Goal: Task Accomplishment & Management: Manage account settings

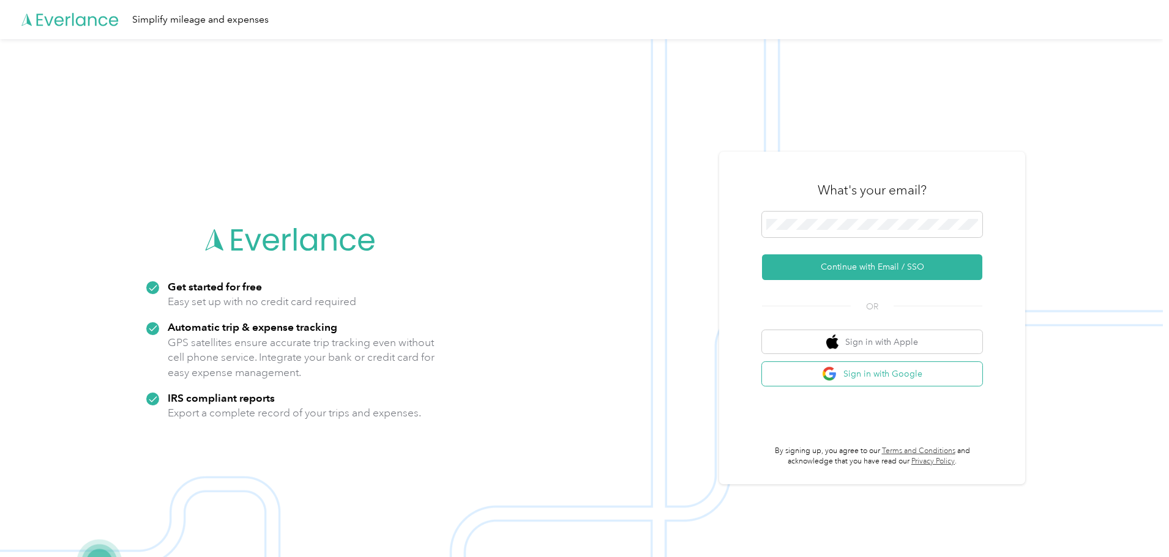
click at [876, 375] on button "Sign in with Google" at bounding box center [872, 374] width 220 height 24
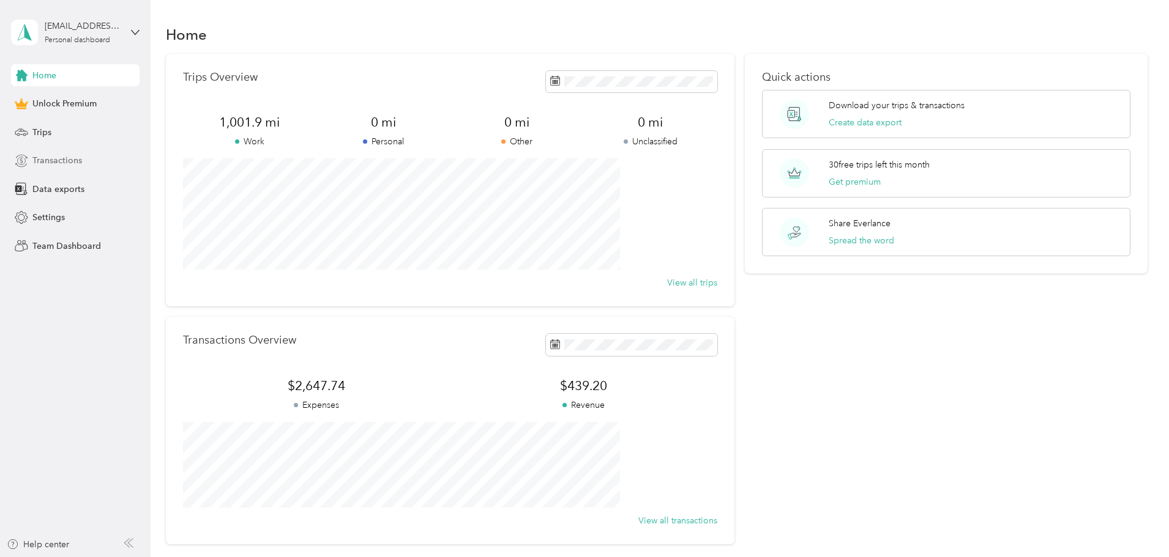
click at [65, 161] on span "Transactions" at bounding box center [57, 160] width 50 height 13
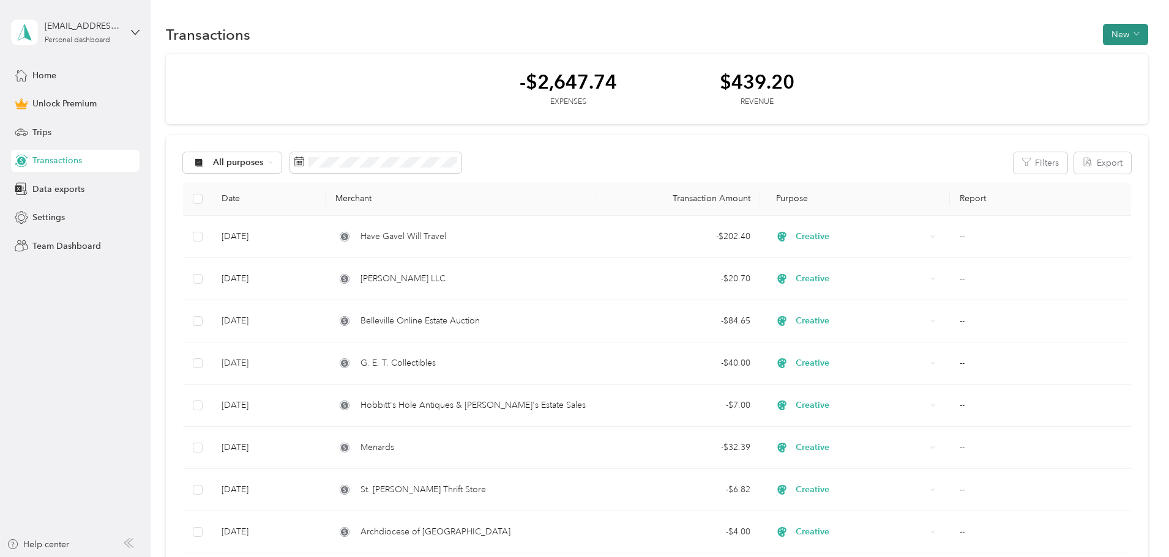
click at [1103, 35] on button "New" at bounding box center [1125, 34] width 45 height 21
click at [1035, 78] on span "Revenue" at bounding box center [1038, 79] width 34 height 13
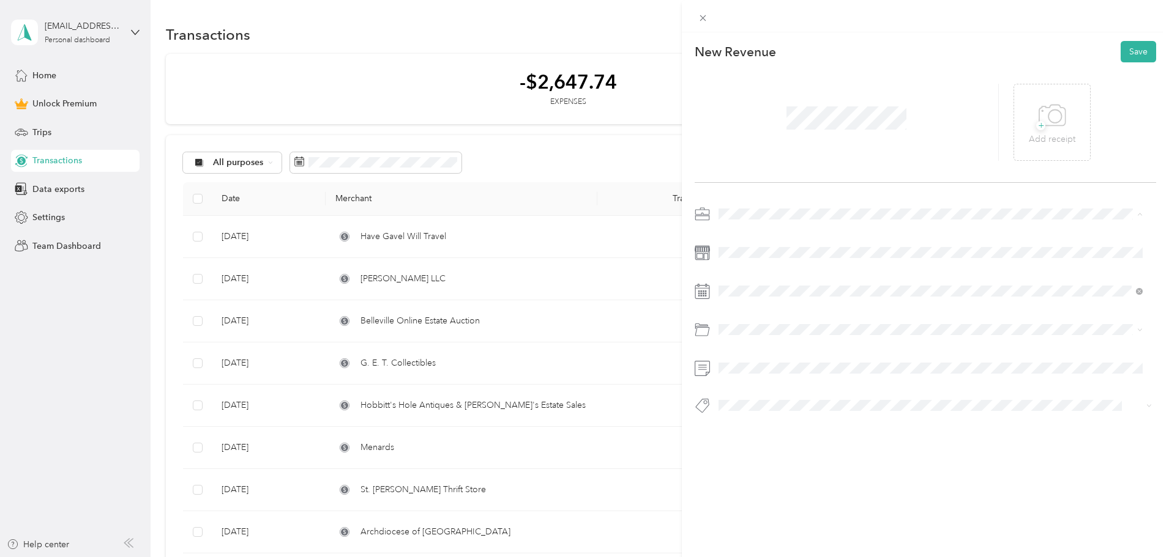
click at [753, 302] on li "Creative" at bounding box center [930, 299] width 433 height 21
click at [748, 360] on icon at bounding box center [749, 360] width 12 height 12
click at [759, 479] on div "30" at bounding box center [760, 479] width 16 height 15
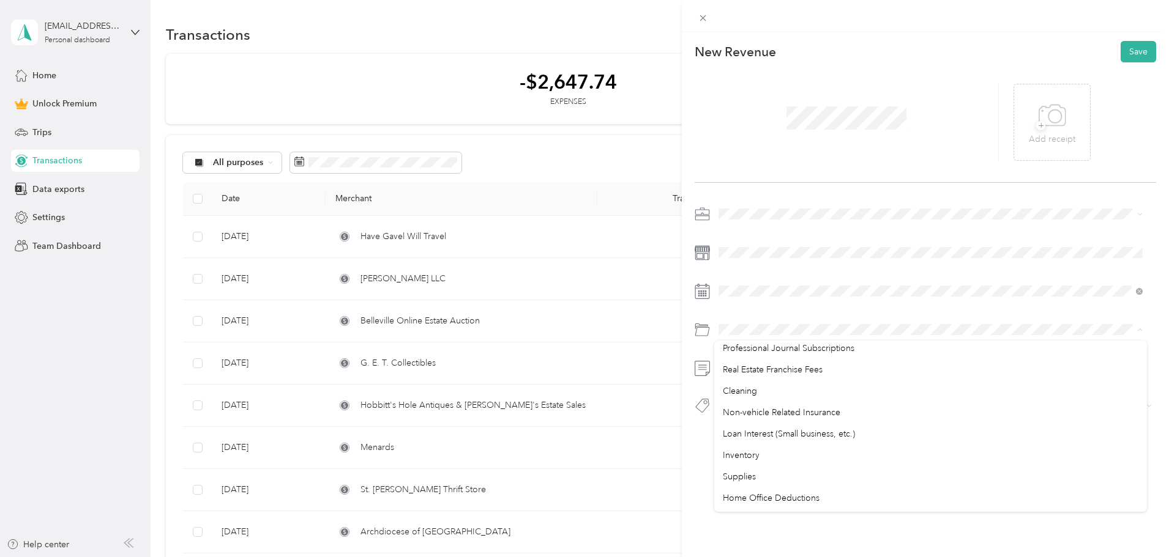
scroll to position [720, 0]
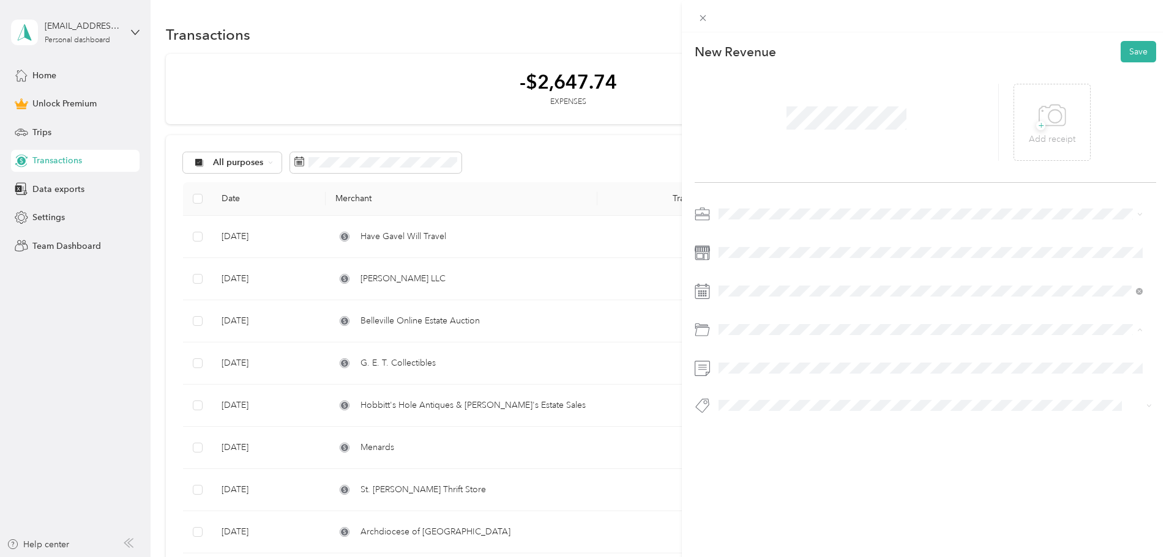
click at [858, 544] on div "This revenue cannot be edited because it is either under review, approved, or p…" at bounding box center [925, 310] width 487 height 557
click at [1127, 51] on button "Save" at bounding box center [1137, 51] width 35 height 21
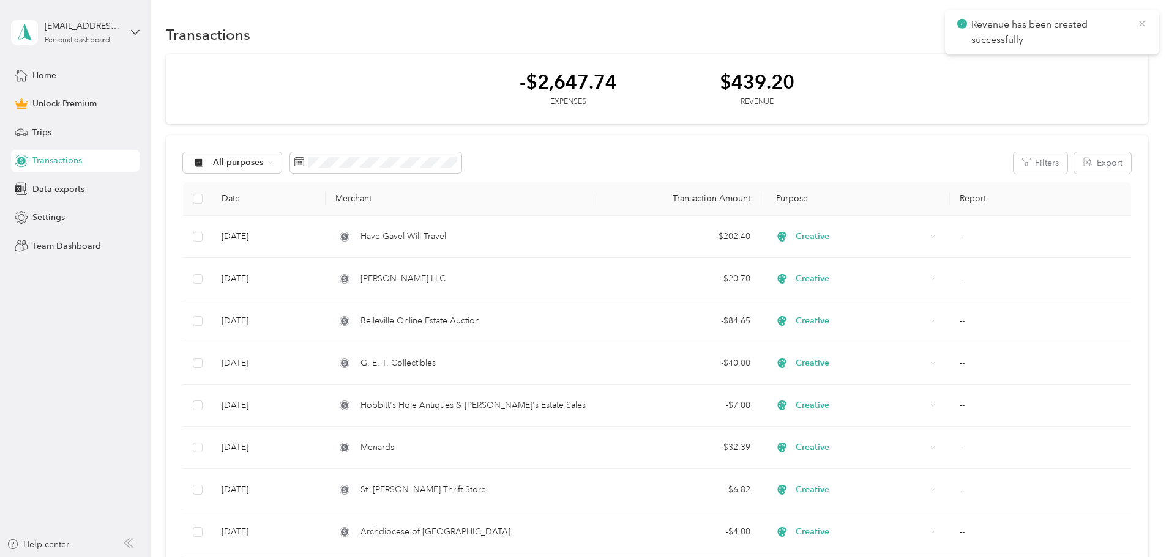
click at [1141, 21] on icon at bounding box center [1142, 23] width 10 height 11
click at [1103, 36] on button "New" at bounding box center [1125, 34] width 45 height 21
click at [1038, 76] on span "Revenue" at bounding box center [1038, 79] width 34 height 13
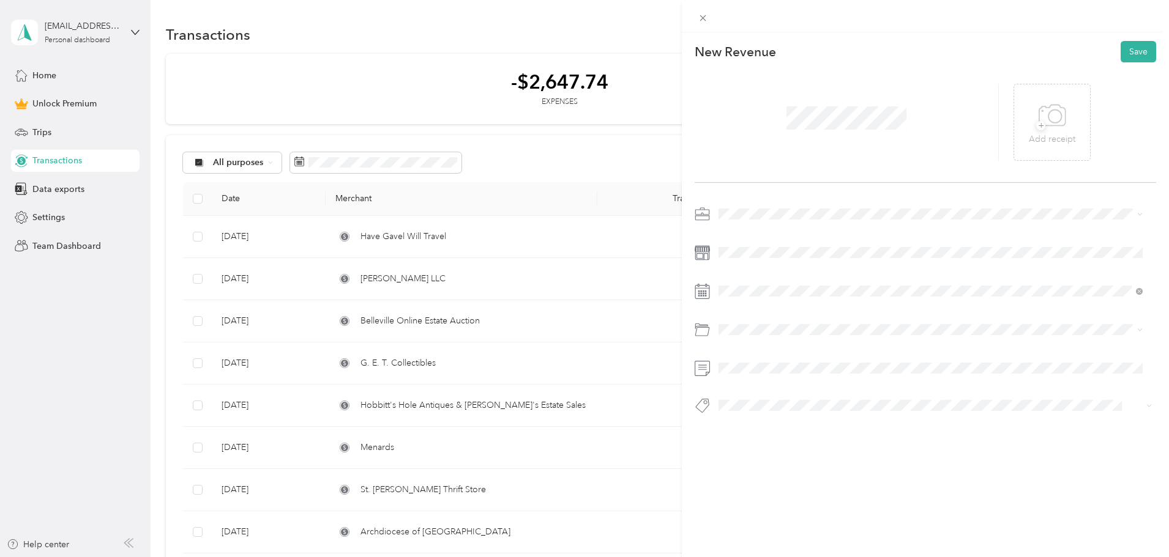
click at [770, 207] on span at bounding box center [935, 214] width 442 height 20
click at [746, 300] on span "Creative" at bounding box center [739, 300] width 32 height 10
click at [751, 362] on icon at bounding box center [749, 360] width 12 height 12
click at [808, 480] on div "31" at bounding box center [807, 479] width 16 height 15
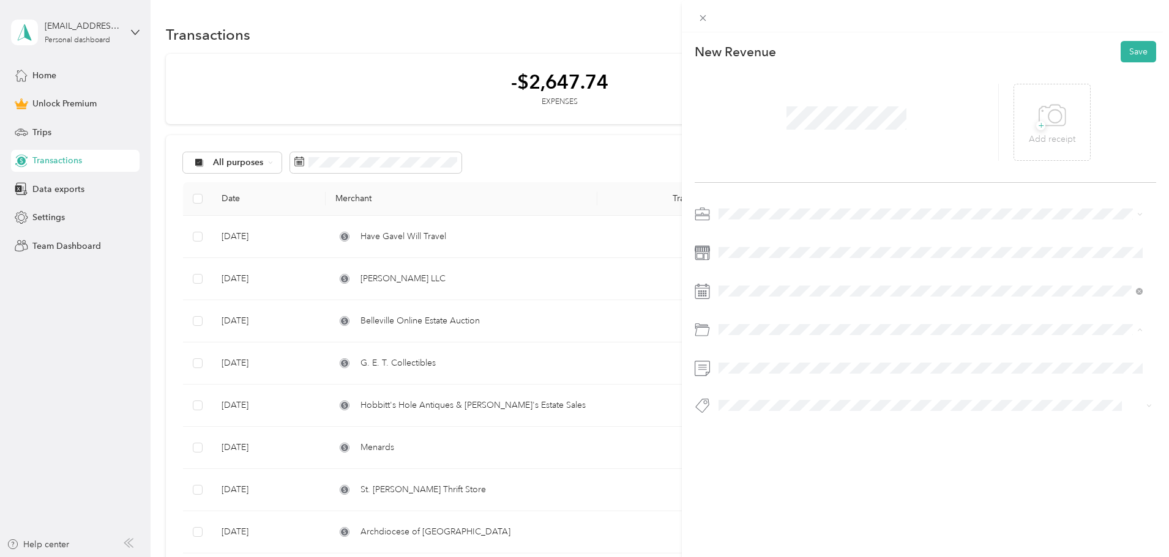
click at [1056, 448] on div "New Revenue Save + Add receipt" at bounding box center [925, 248] width 487 height 433
click at [1125, 53] on button "Save" at bounding box center [1137, 51] width 35 height 21
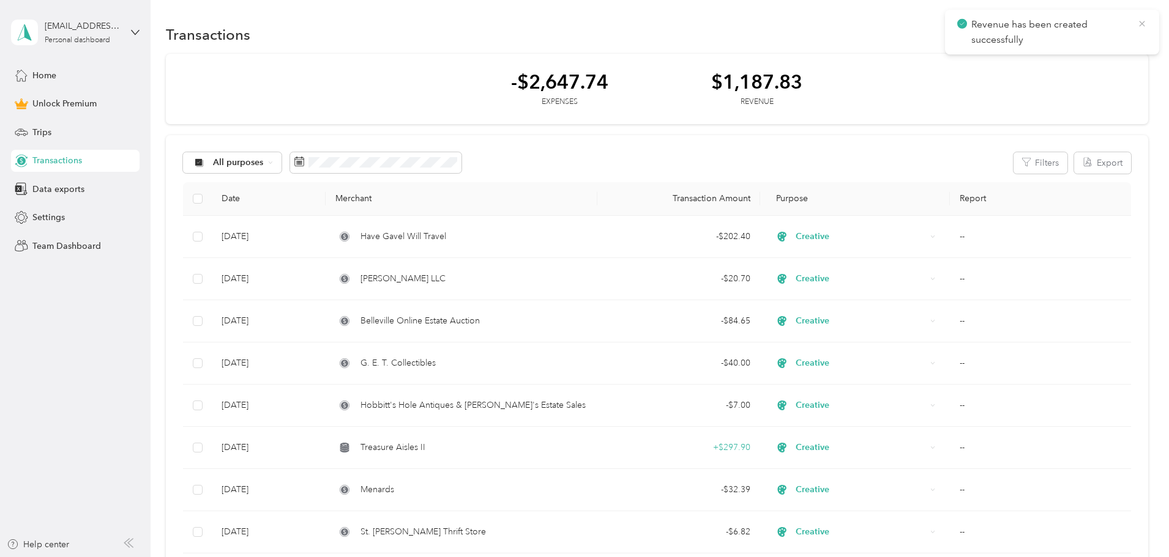
click at [1141, 21] on icon at bounding box center [1142, 23] width 10 height 11
click at [282, 170] on div "All purposes" at bounding box center [232, 162] width 99 height 21
click at [1013, 162] on button "Filters" at bounding box center [1040, 162] width 54 height 21
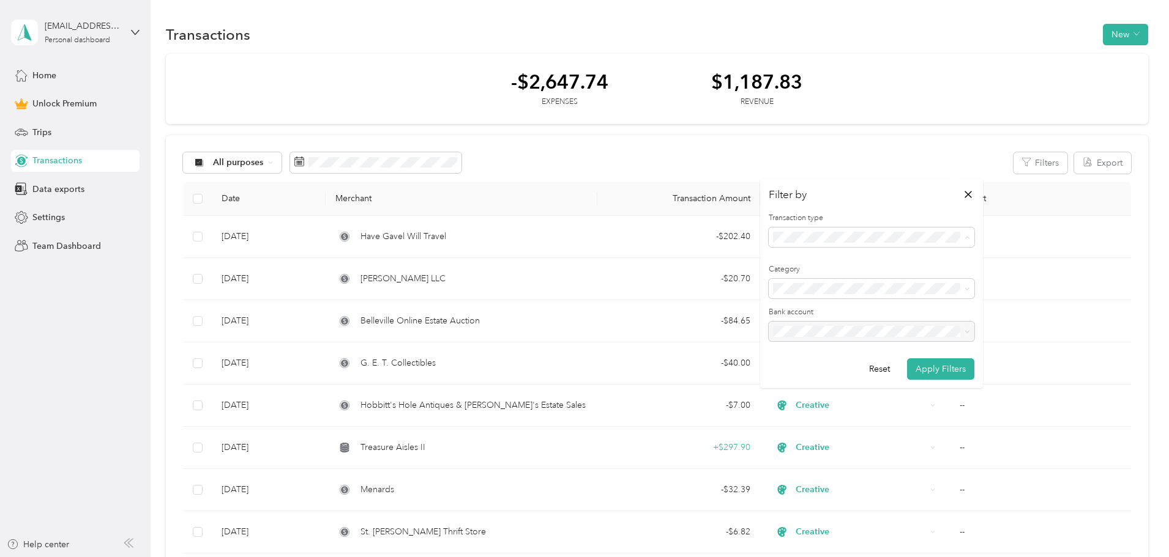
click at [805, 285] on li "Expense" at bounding box center [872, 280] width 206 height 21
click at [947, 372] on button "Apply Filters" at bounding box center [940, 369] width 67 height 21
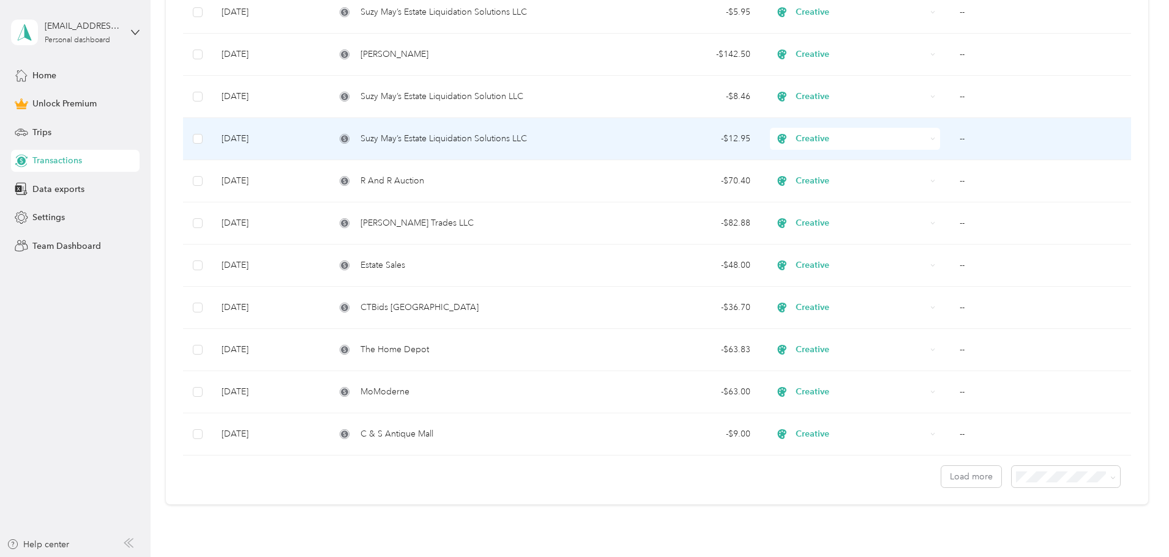
scroll to position [890, 0]
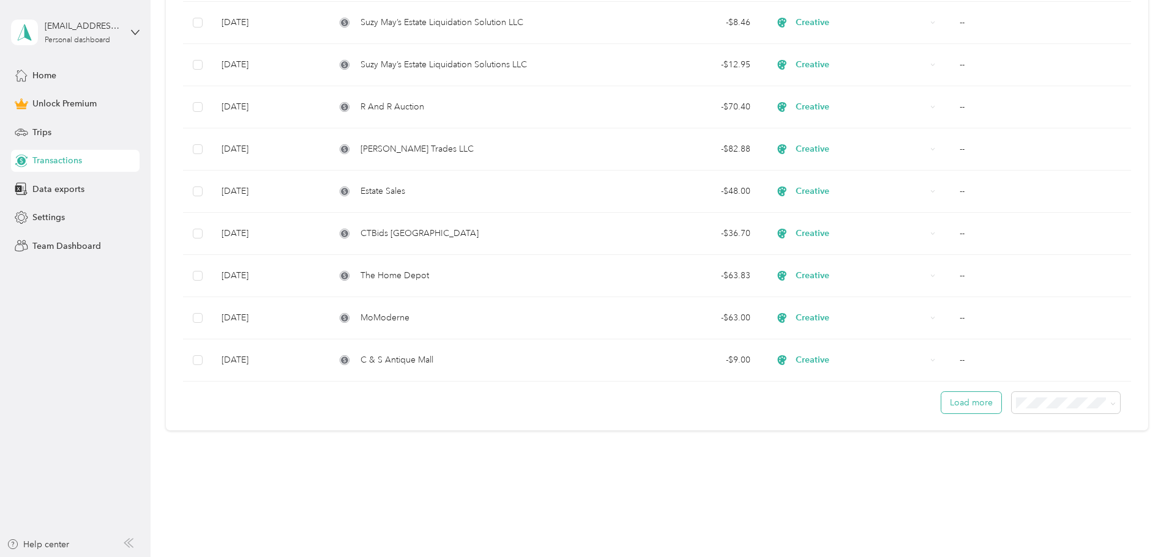
click at [941, 401] on button "Load more" at bounding box center [971, 402] width 60 height 21
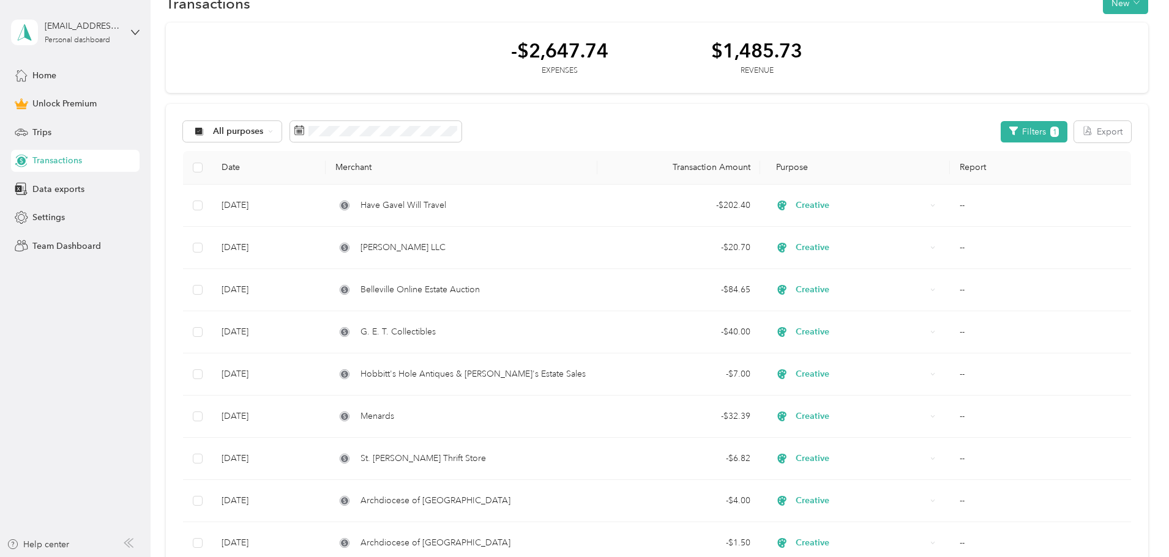
scroll to position [0, 0]
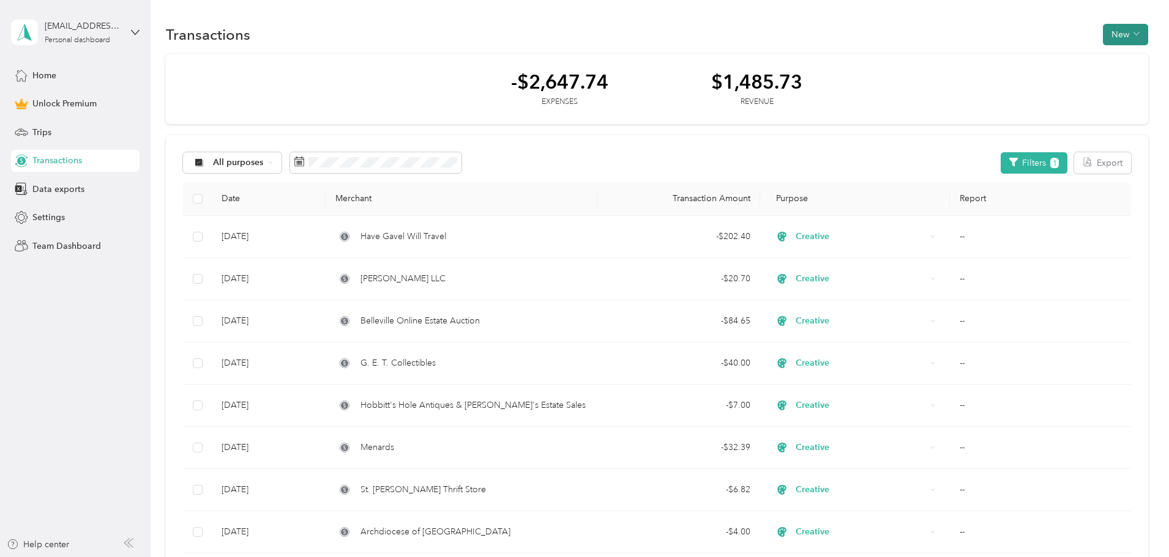
click at [1103, 31] on button "New" at bounding box center [1125, 34] width 45 height 21
click at [1032, 56] on span "Expense" at bounding box center [1037, 57] width 33 height 13
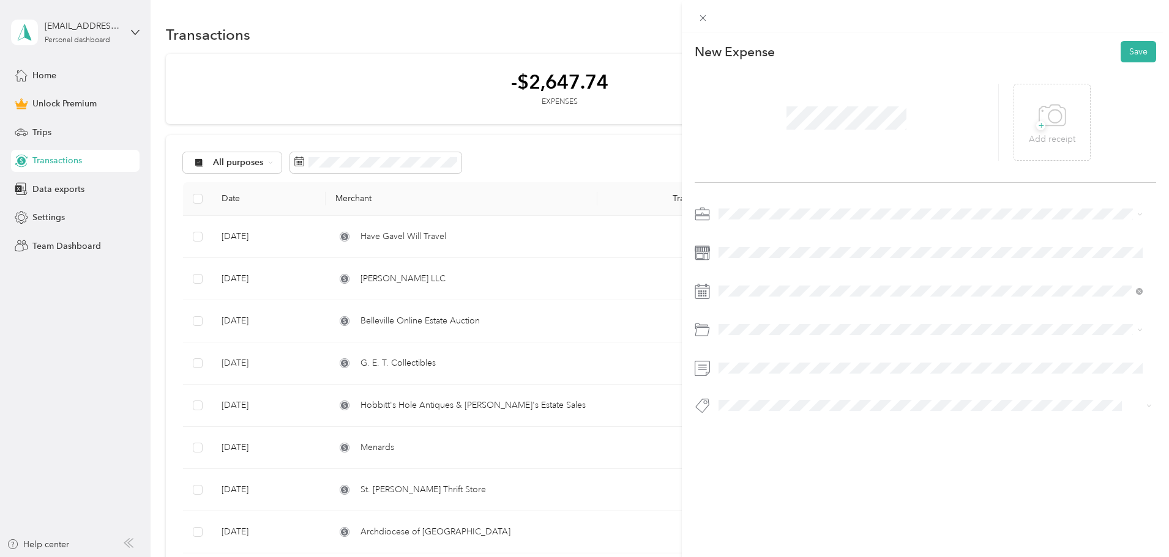
click at [747, 301] on div "Creative" at bounding box center [930, 296] width 415 height 13
click at [751, 361] on icon at bounding box center [749, 360] width 12 height 12
click at [751, 360] on icon at bounding box center [749, 360] width 12 height 12
click at [745, 403] on div "1" at bounding box center [744, 402] width 16 height 15
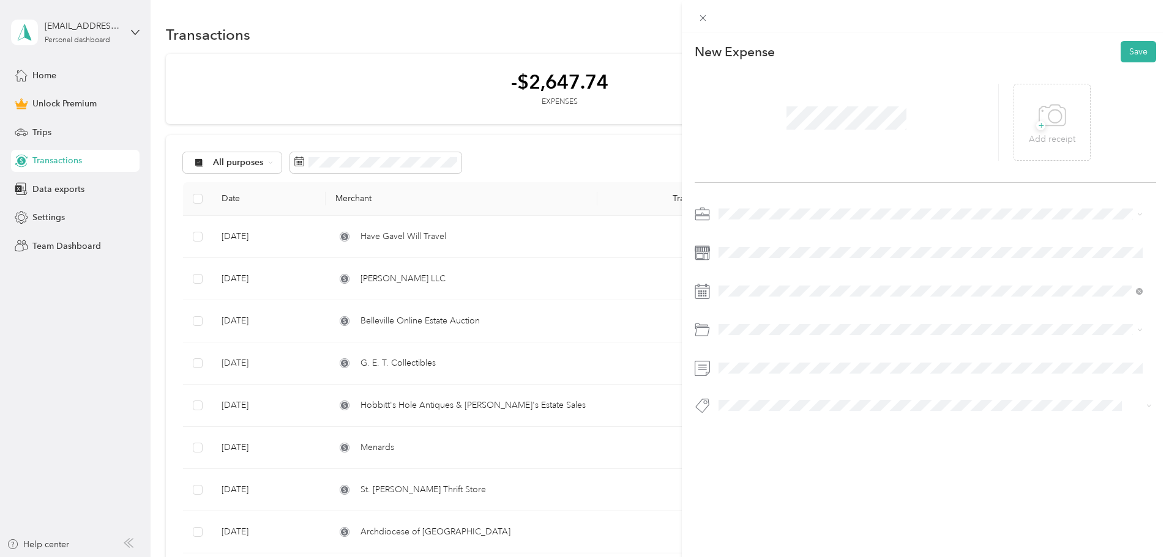
click at [764, 382] on li "Expense" at bounding box center [930, 372] width 433 height 21
click at [1124, 51] on button "Save" at bounding box center [1137, 51] width 35 height 21
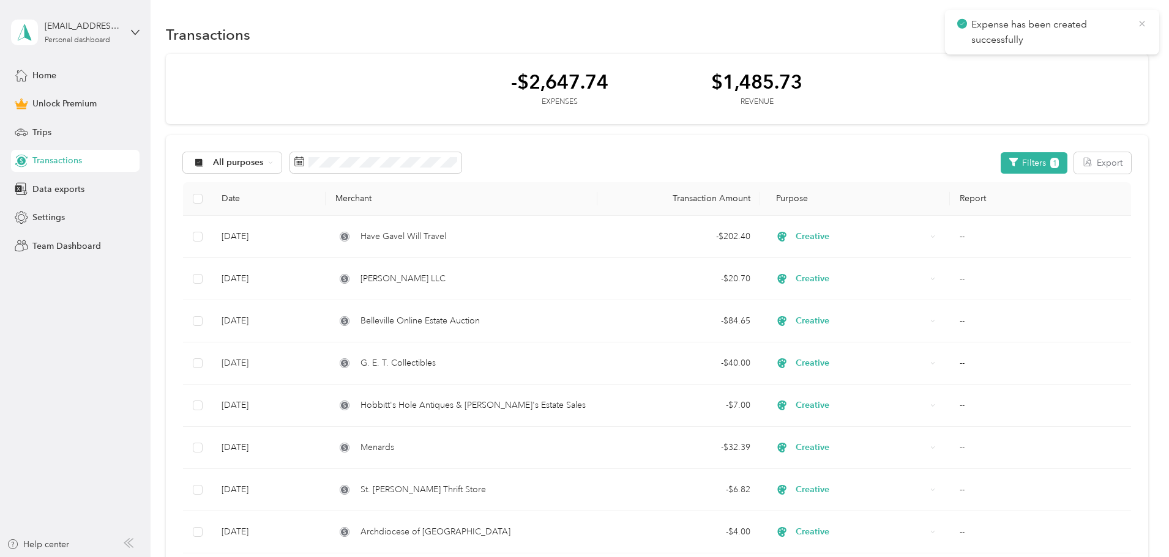
click at [1138, 20] on icon at bounding box center [1142, 23] width 10 height 11
click at [1103, 40] on button "New" at bounding box center [1125, 34] width 45 height 21
click at [1037, 57] on span "Expense" at bounding box center [1037, 57] width 33 height 13
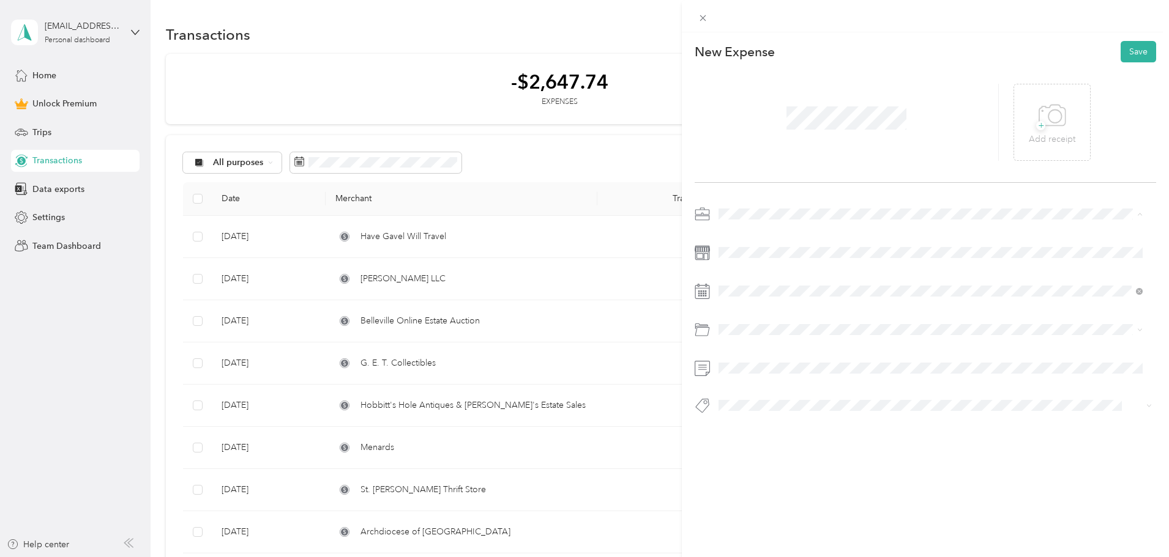
click at [745, 297] on span "Creative" at bounding box center [739, 300] width 32 height 10
click at [752, 359] on icon at bounding box center [749, 360] width 12 height 12
click at [749, 359] on icon at bounding box center [749, 360] width 12 height 12
click at [780, 400] on div "1" at bounding box center [776, 402] width 16 height 15
click at [754, 382] on li "Expense" at bounding box center [930, 374] width 433 height 21
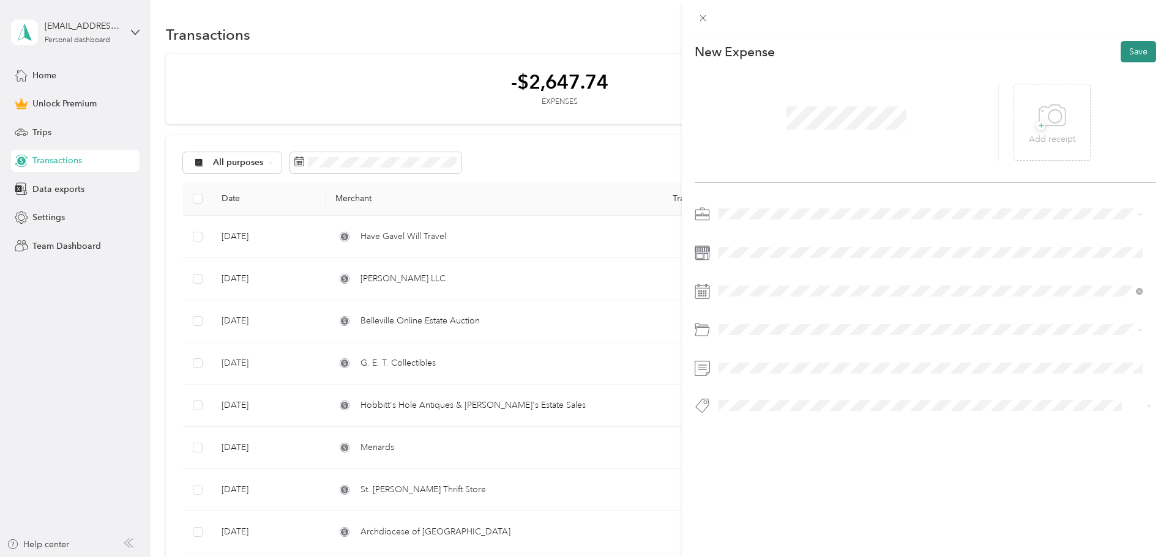
click at [1128, 51] on button "Save" at bounding box center [1137, 51] width 35 height 21
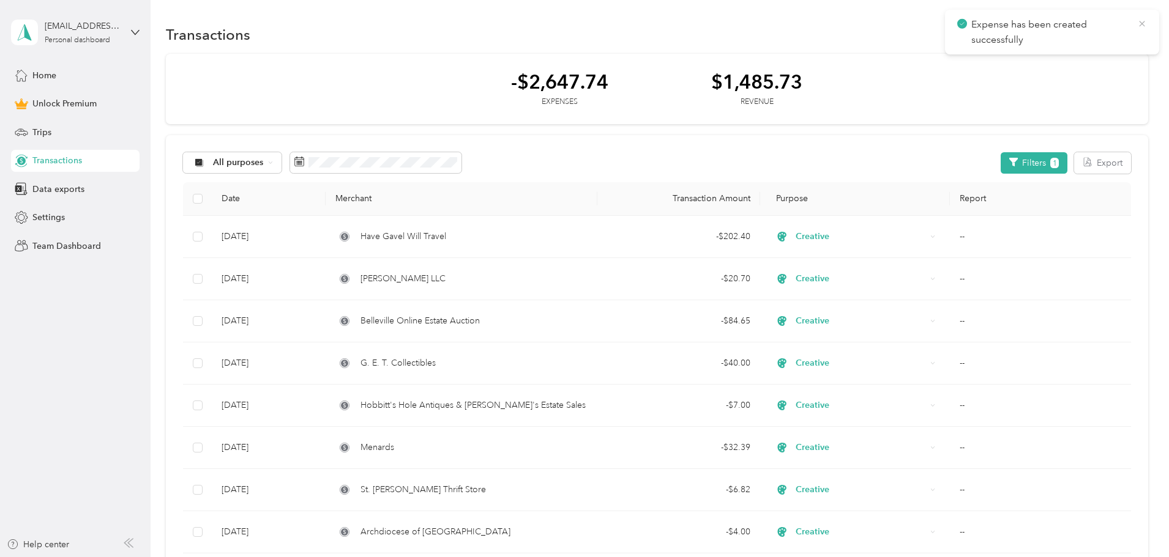
click at [1141, 22] on icon at bounding box center [1142, 23] width 10 height 11
click at [1103, 34] on button "New" at bounding box center [1125, 34] width 45 height 21
click at [1032, 61] on span "Expense" at bounding box center [1037, 57] width 33 height 13
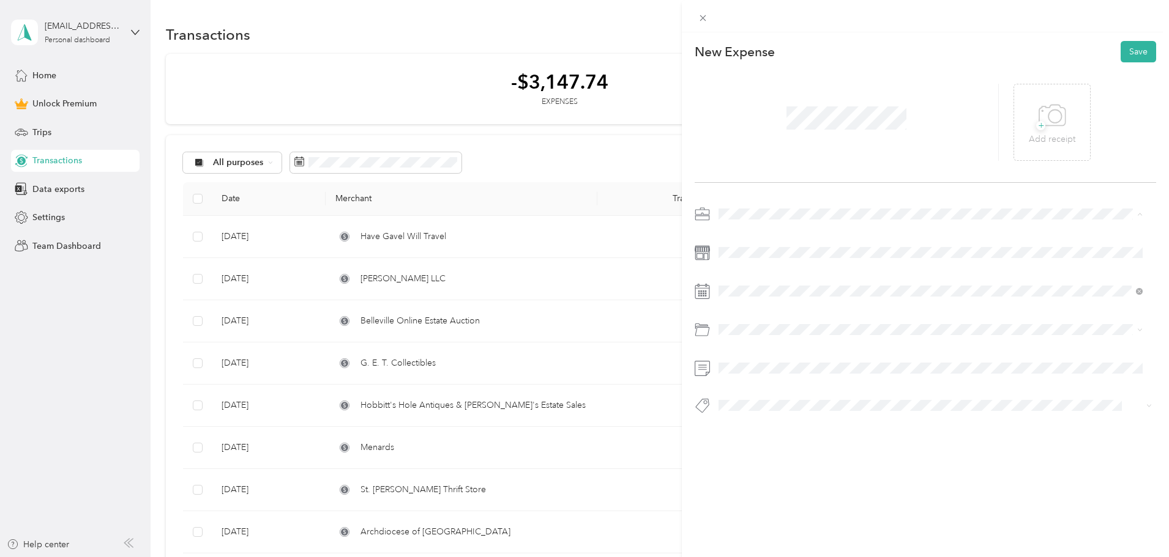
click at [748, 295] on span "Creative" at bounding box center [739, 300] width 32 height 10
click at [747, 362] on icon at bounding box center [749, 360] width 6 height 11
click at [825, 400] on div "1" at bounding box center [823, 402] width 16 height 15
click at [1128, 51] on button "Save" at bounding box center [1137, 51] width 35 height 21
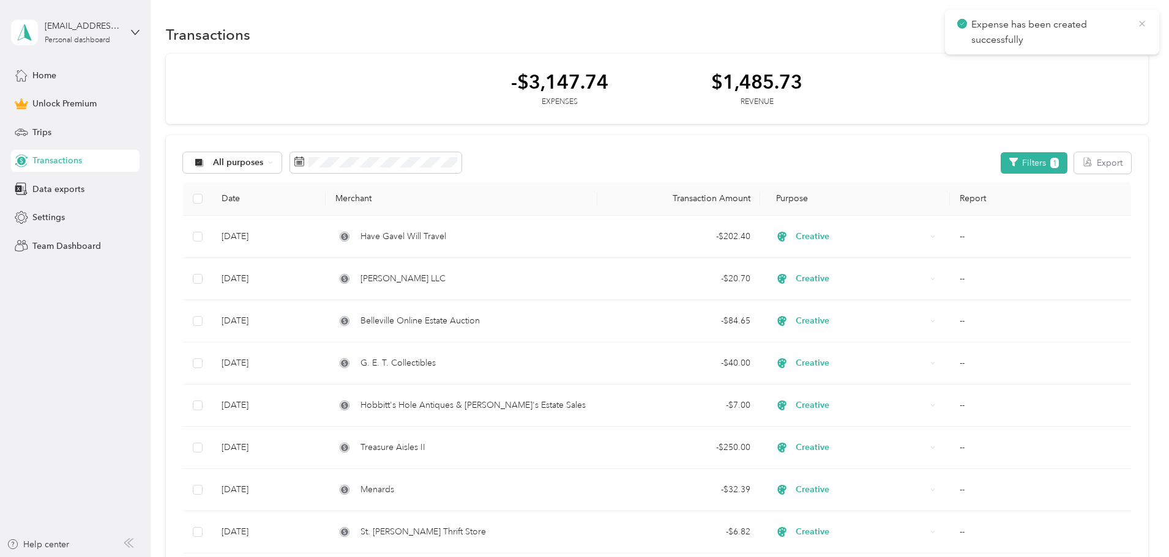
click at [1142, 21] on icon at bounding box center [1142, 23] width 10 height 11
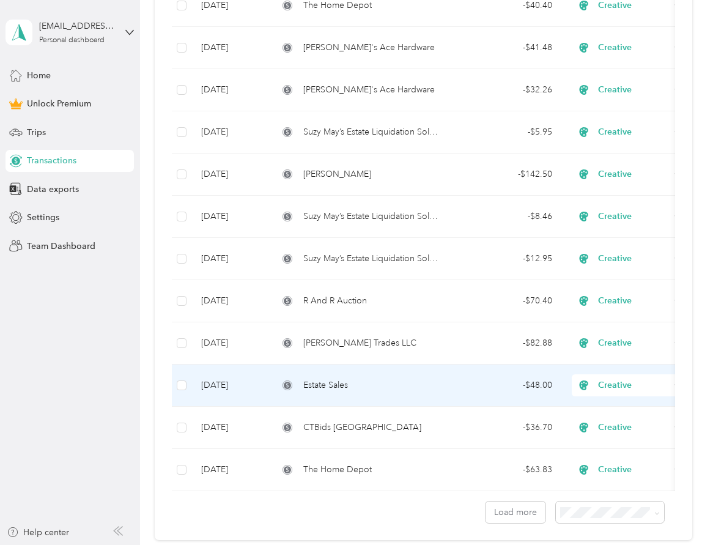
scroll to position [911, 0]
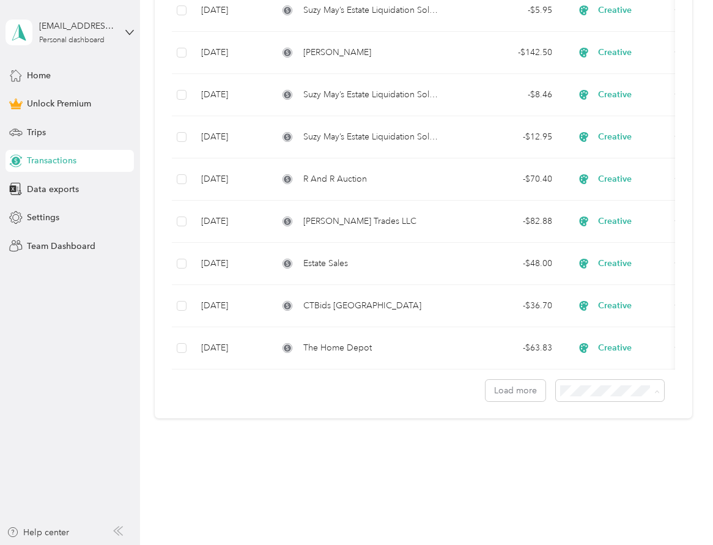
click at [586, 460] on li "100 per load" at bounding box center [607, 455] width 108 height 21
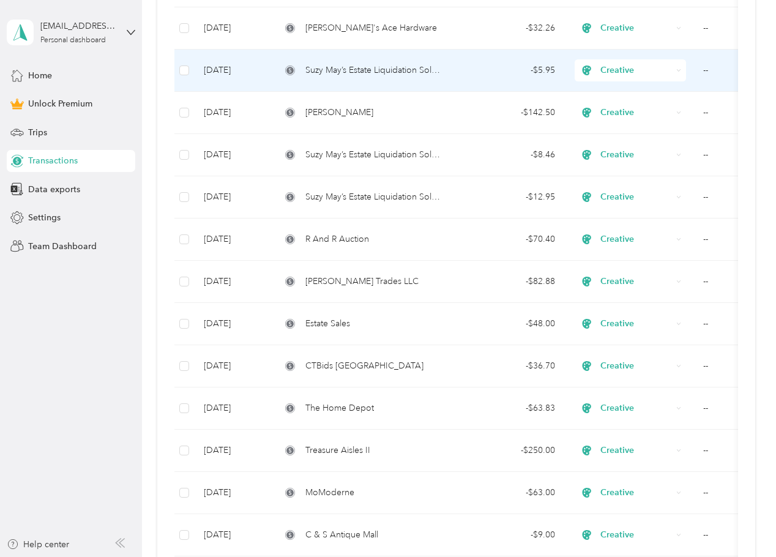
scroll to position [1031, 0]
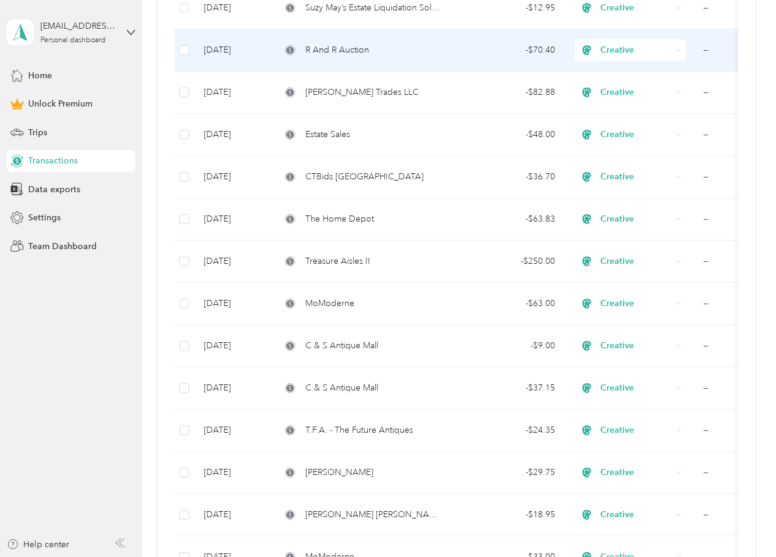
click at [459, 52] on td "- $70.40" at bounding box center [510, 50] width 110 height 42
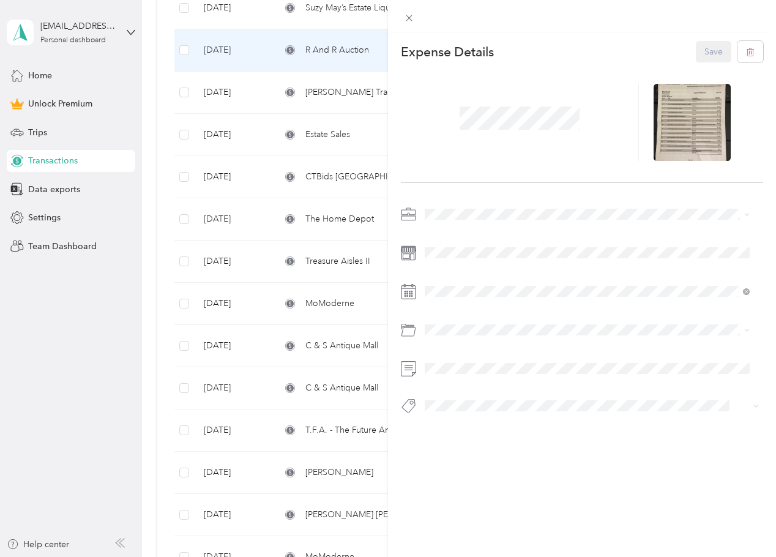
click at [102, 378] on div "This expense cannot be edited because it is either under review, approved, or p…" at bounding box center [388, 278] width 776 height 557
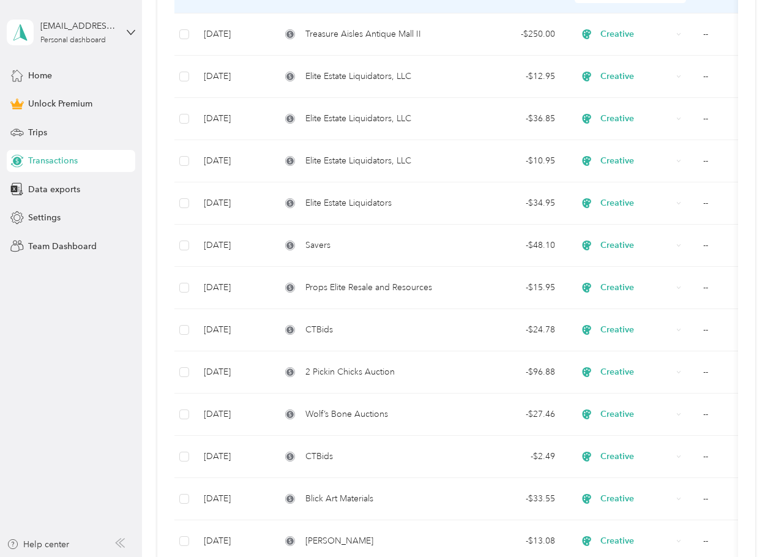
scroll to position [2019, 0]
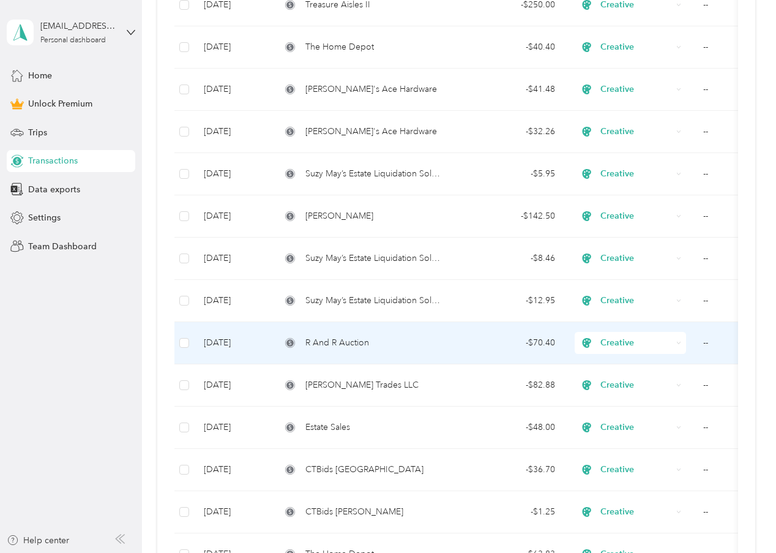
scroll to position [673, 0]
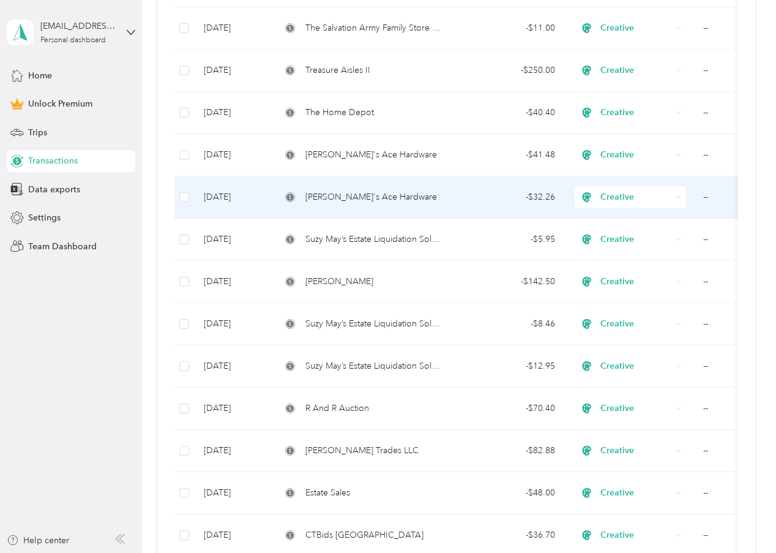
click at [366, 194] on span "[PERSON_NAME]'s Ace Hardware" at bounding box center [371, 196] width 132 height 13
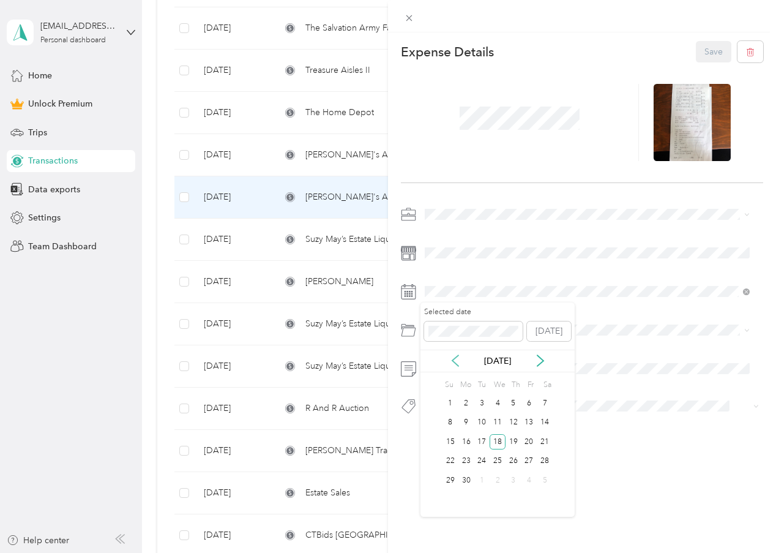
click at [452, 358] on icon at bounding box center [455, 360] width 12 height 12
click at [450, 460] on div "18" at bounding box center [450, 460] width 16 height 15
click at [702, 53] on button "Save" at bounding box center [713, 51] width 35 height 21
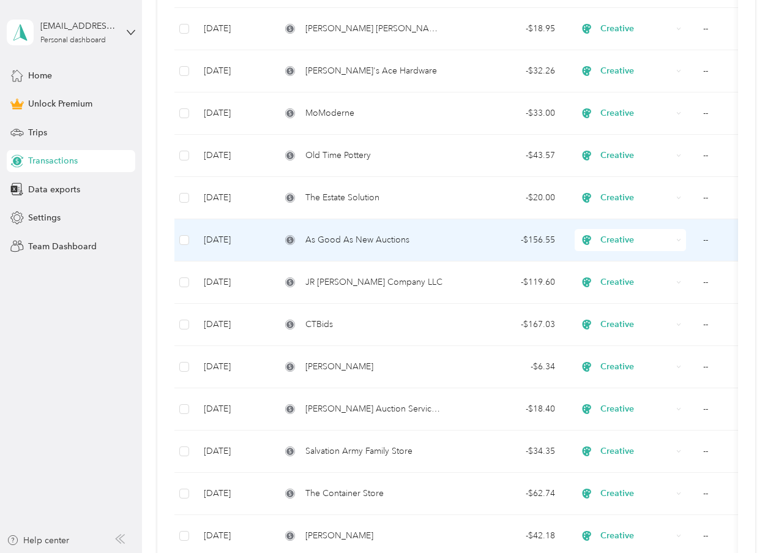
scroll to position [1652, 0]
